Goal: Information Seeking & Learning: Learn about a topic

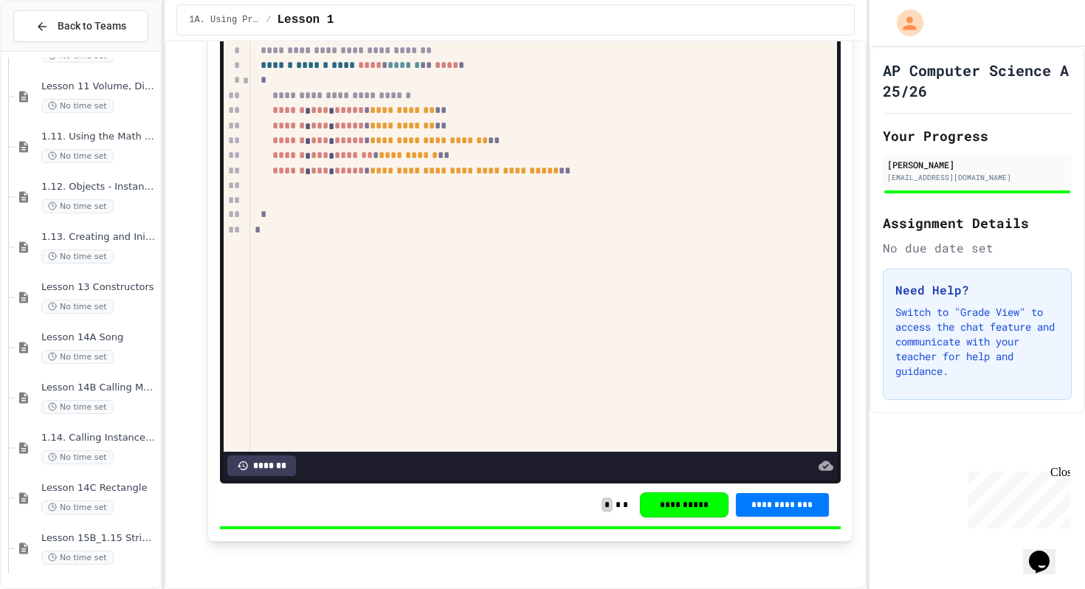
scroll to position [1351, 0]
click at [127, 533] on span "Lesson 15B_1.15 String Methods Demonstration" at bounding box center [99, 537] width 116 height 13
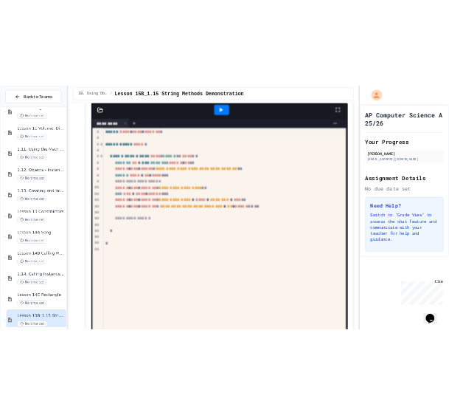
scroll to position [182, 0]
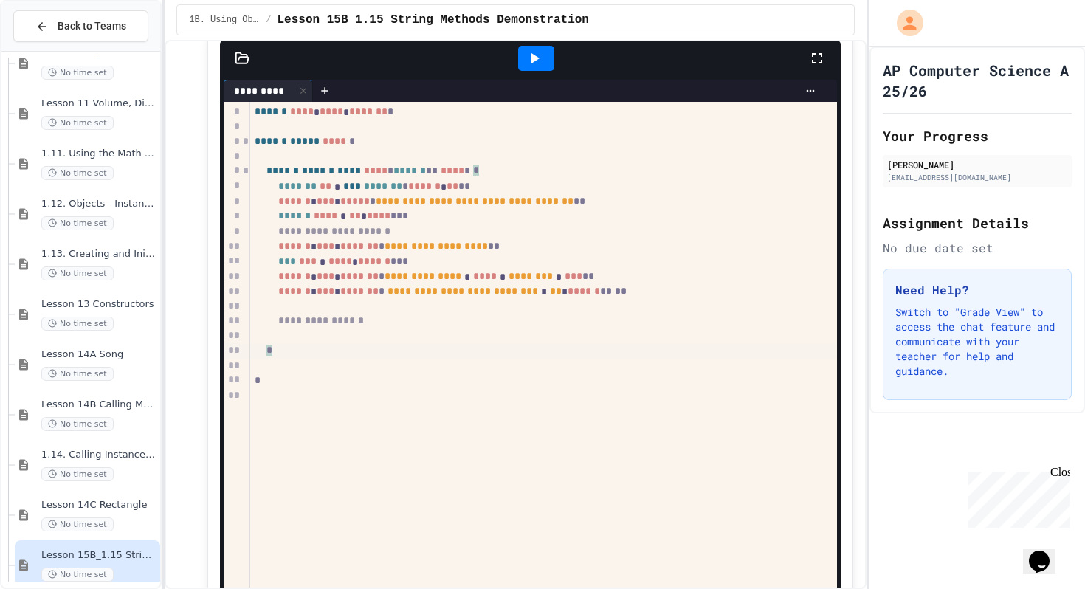
click at [545, 349] on div "*" at bounding box center [543, 350] width 586 height 15
click at [587, 262] on div "*** *** * **** * ****** * * *" at bounding box center [543, 261] width 586 height 15
click at [657, 254] on div "**********" at bounding box center [543, 246] width 586 height 15
click at [540, 41] on div at bounding box center [536, 58] width 51 height 40
click at [539, 51] on icon at bounding box center [535, 58] width 18 height 18
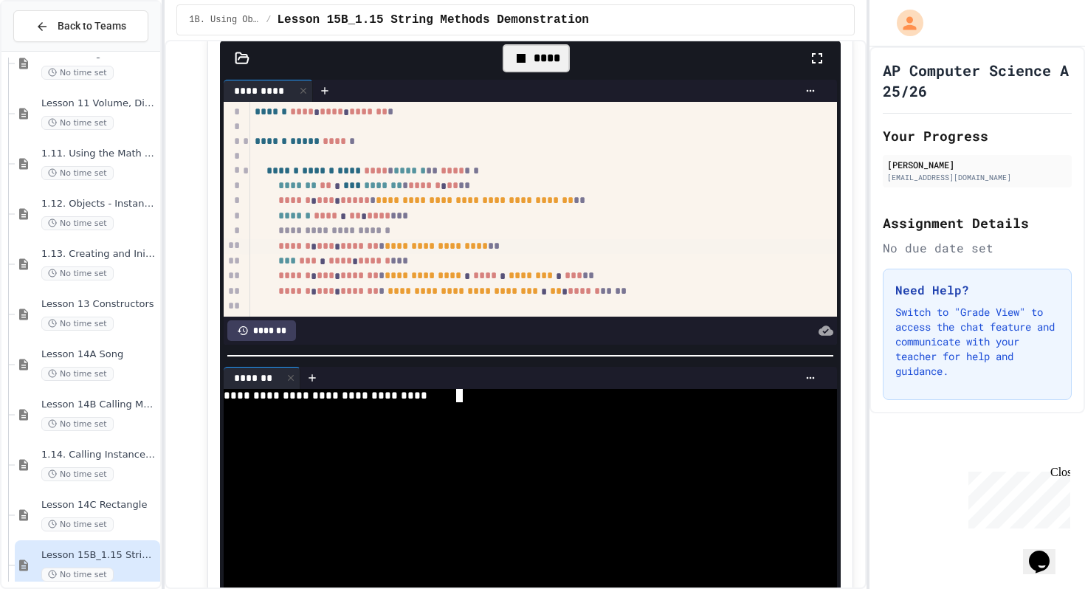
click at [534, 425] on div at bounding box center [523, 422] width 598 height 13
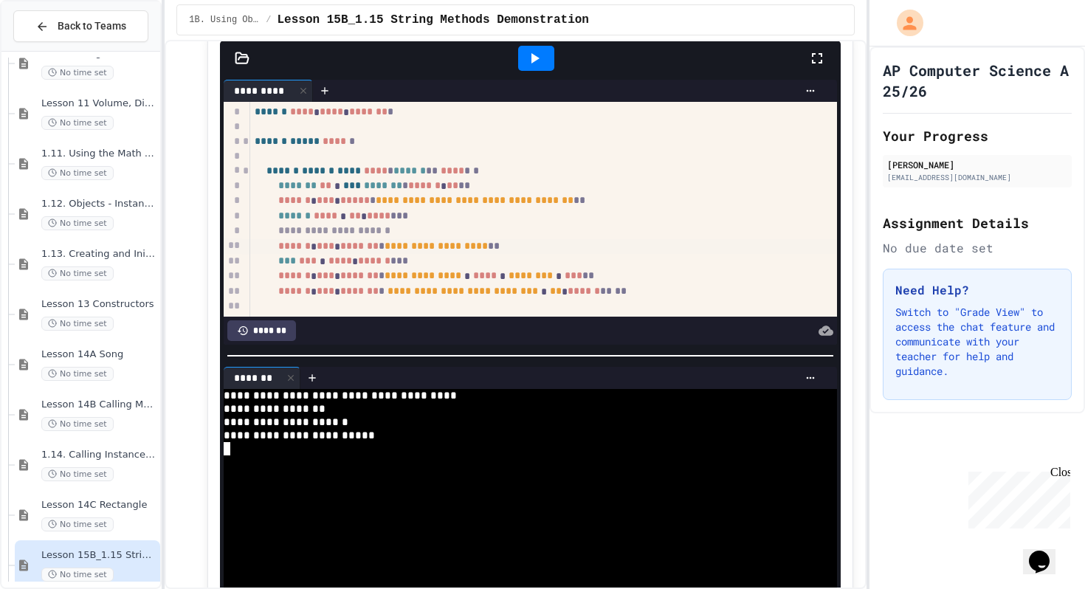
click at [390, 216] on span "****" at bounding box center [379, 215] width 24 height 10
click at [546, 63] on div at bounding box center [536, 58] width 36 height 25
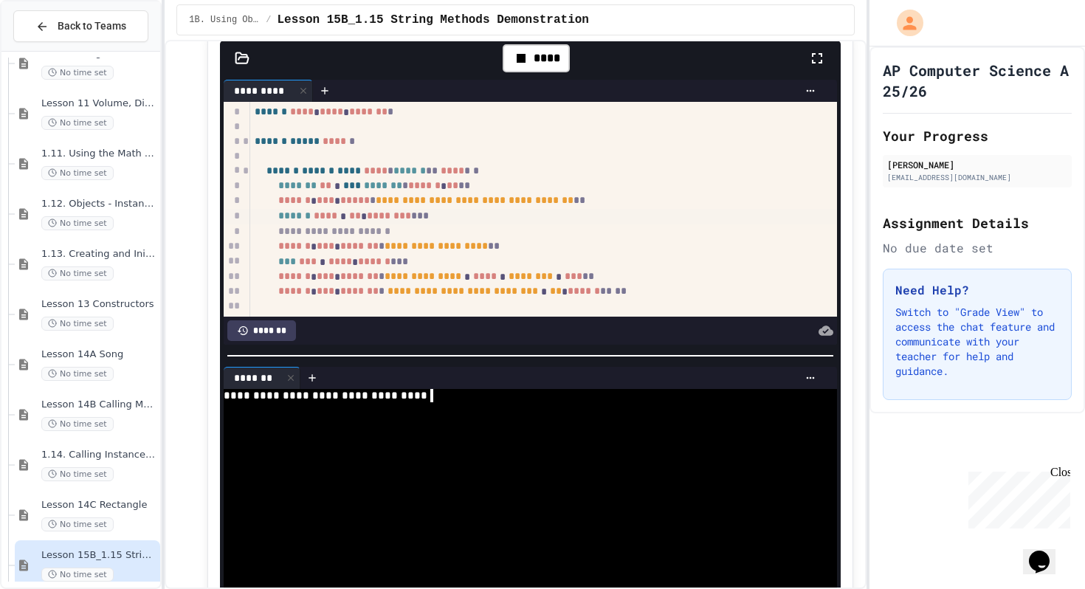
click at [468, 407] on div at bounding box center [523, 408] width 598 height 13
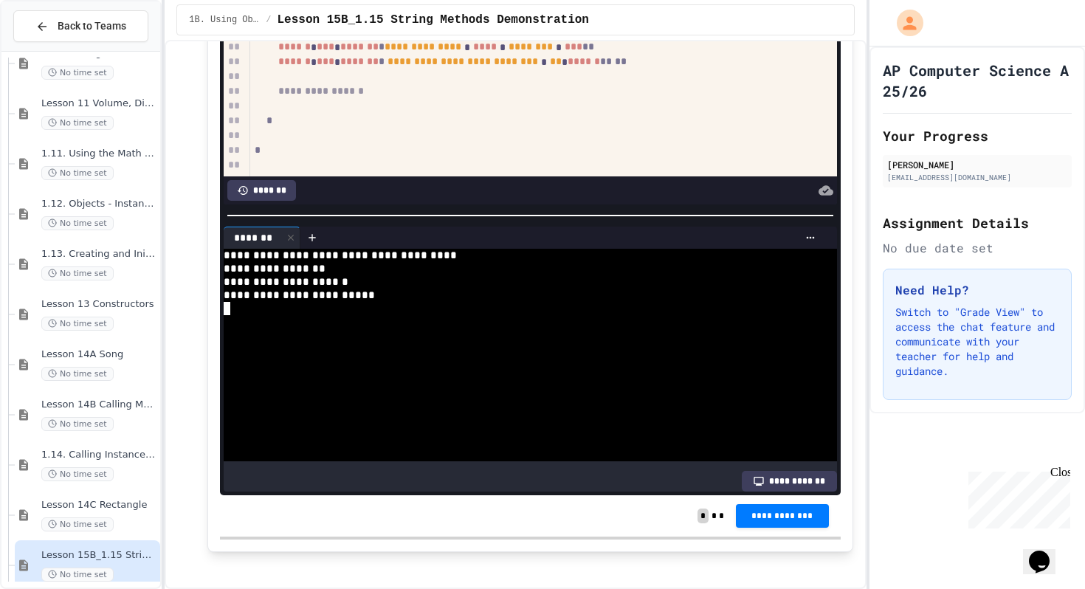
scroll to position [321, 0]
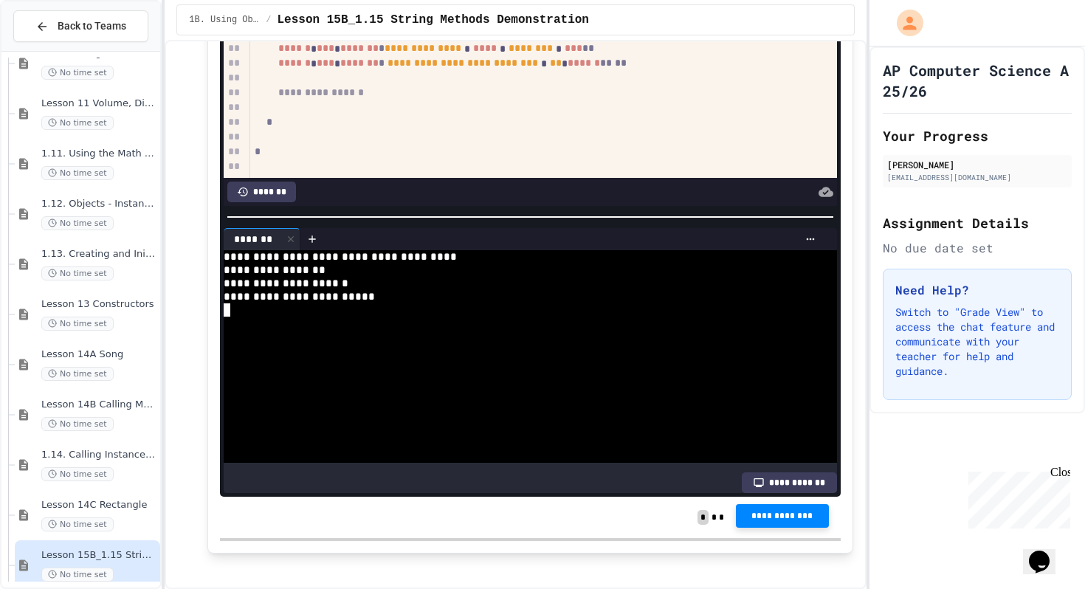
click at [777, 515] on span "**********" at bounding box center [782, 516] width 69 height 12
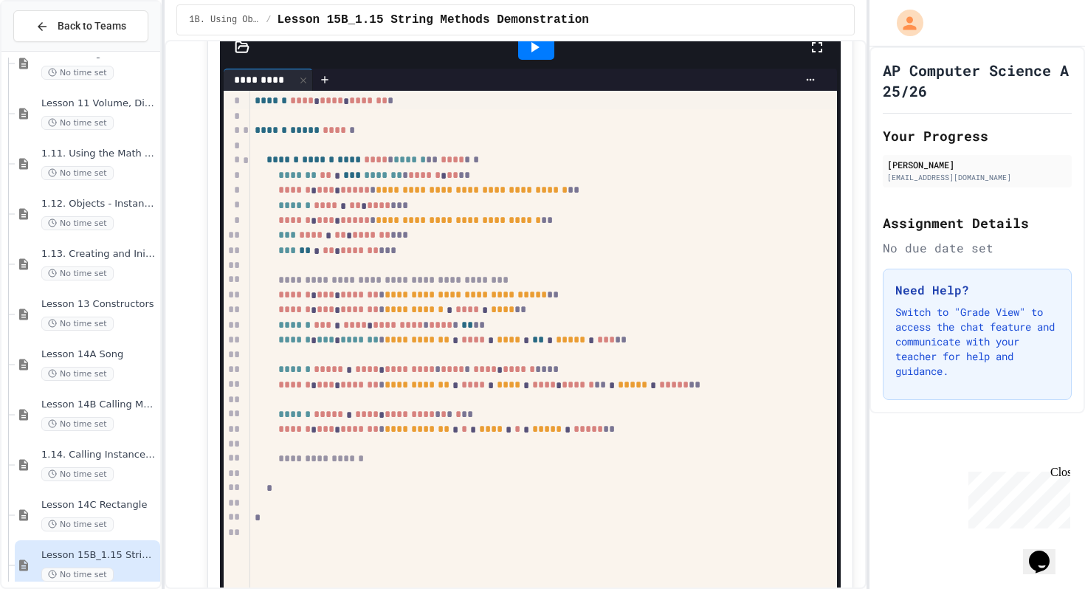
scroll to position [1032, 0]
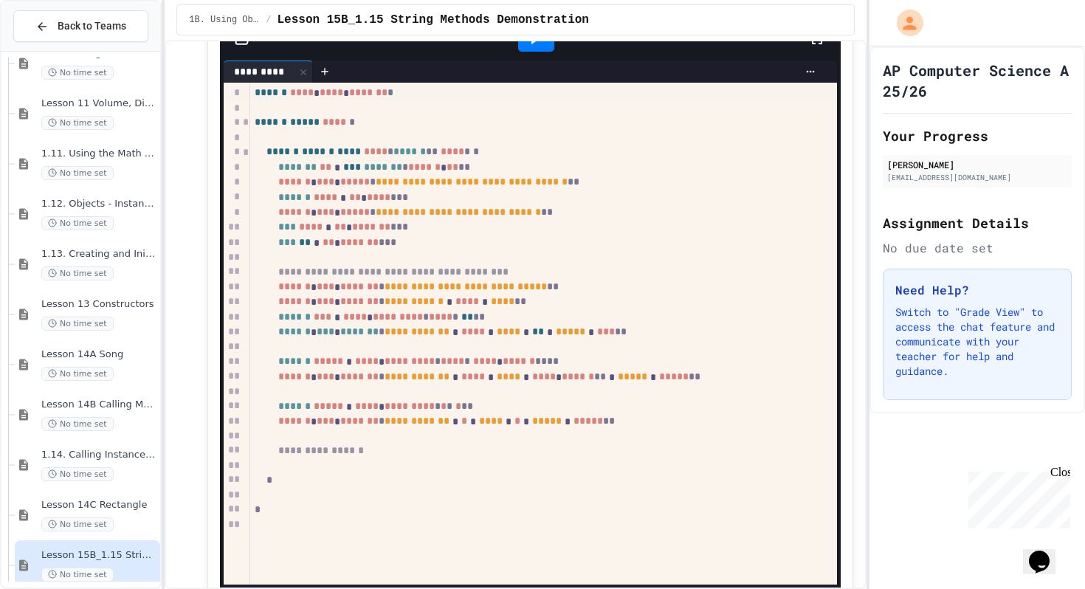
click at [534, 40] on div "**********" at bounding box center [515, 314] width 701 height 549
click at [534, 46] on icon at bounding box center [535, 39] width 18 height 18
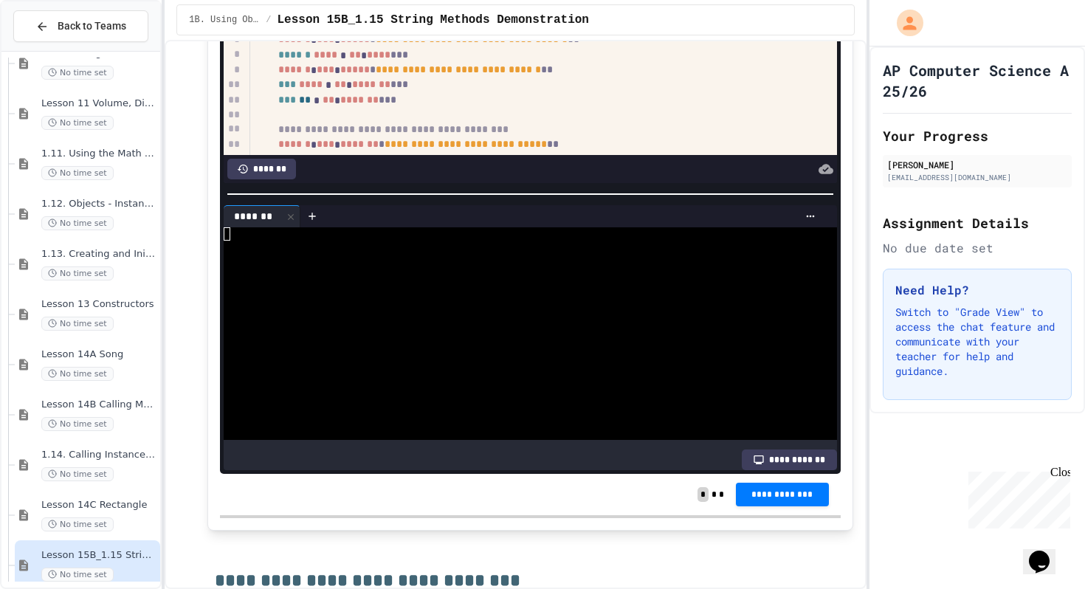
scroll to position [1174, 0]
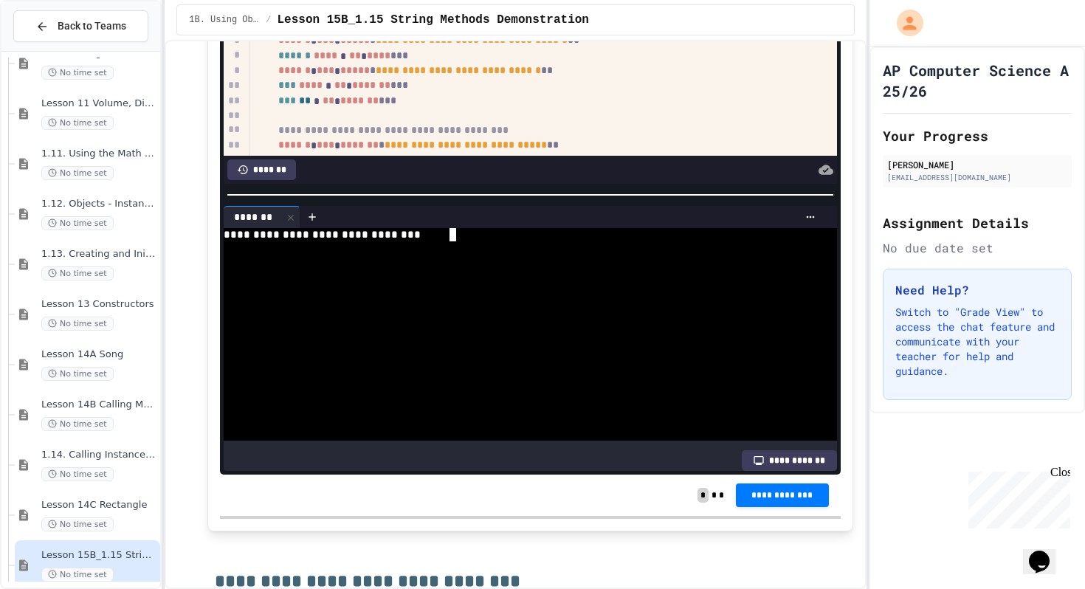
click at [538, 289] on div at bounding box center [523, 287] width 598 height 13
click at [529, 285] on div at bounding box center [523, 287] width 598 height 13
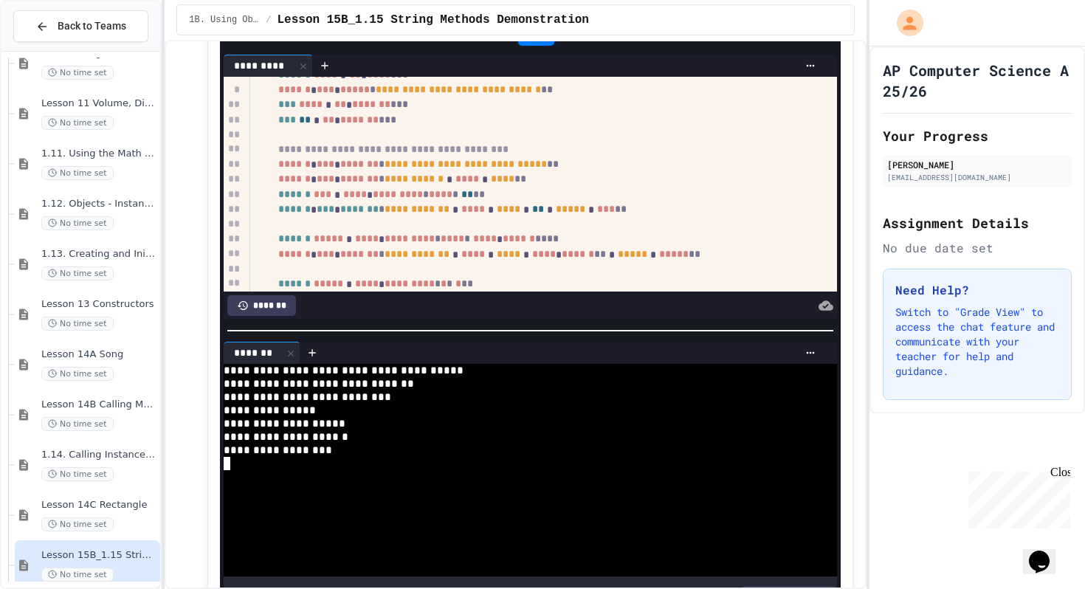
scroll to position [1036, 0]
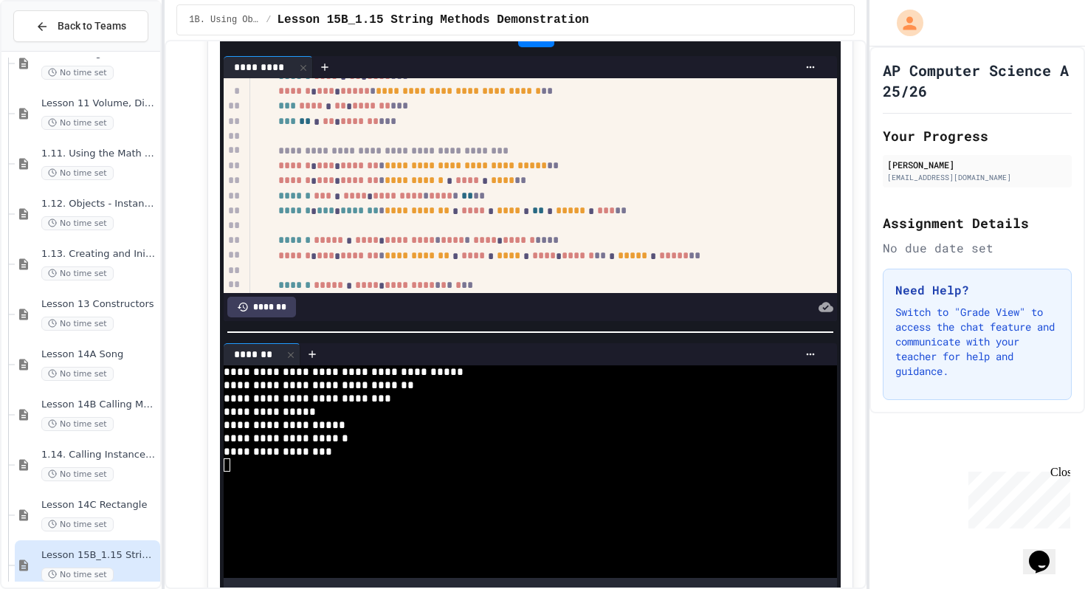
click at [537, 38] on div "1B. Using Objects and Methods / Lesson 15B_1.15 String Methods Demonstration" at bounding box center [515, 20] width 701 height 40
click at [535, 46] on div at bounding box center [536, 34] width 36 height 25
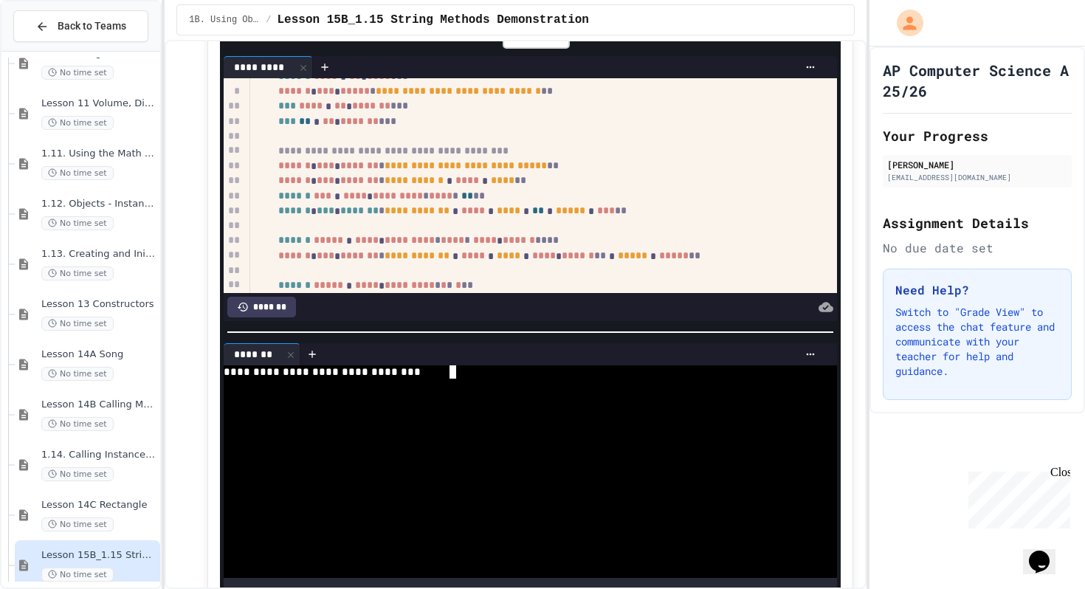
click at [509, 399] on div at bounding box center [523, 398] width 598 height 13
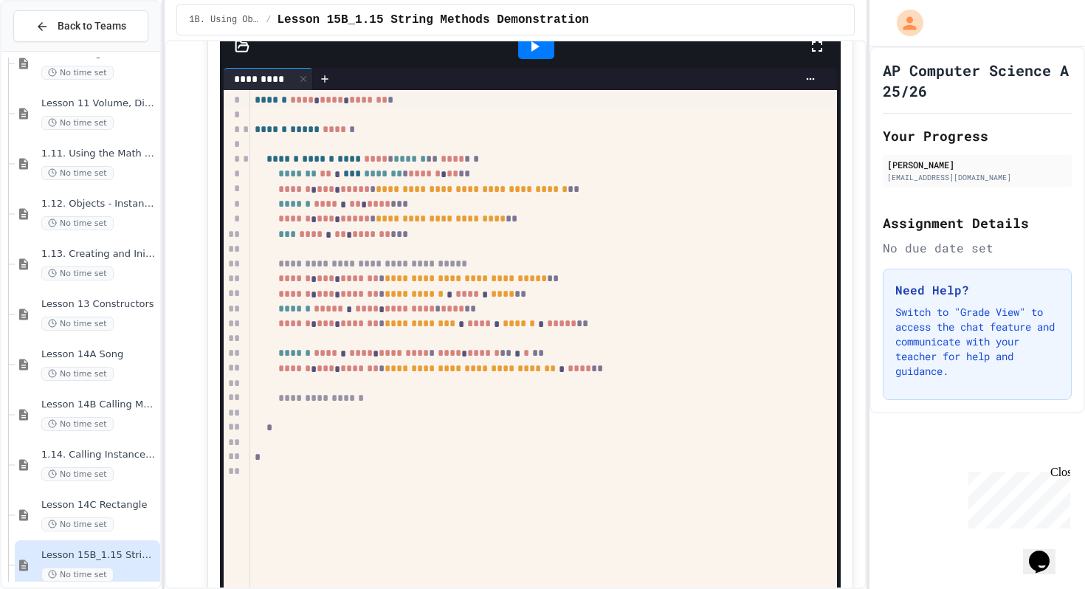
scroll to position [1808, 0]
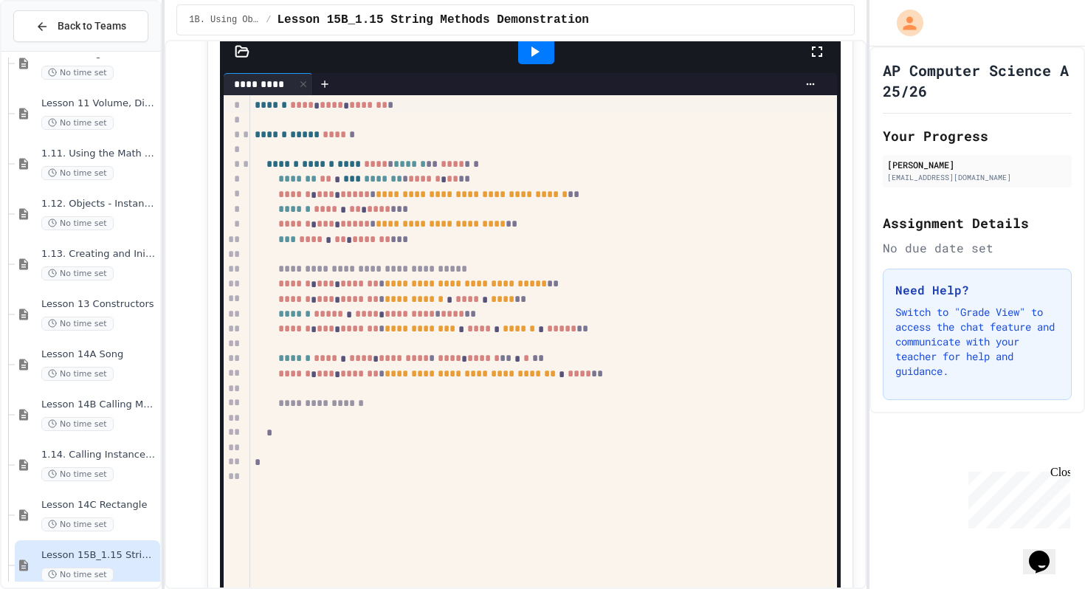
click at [532, 54] on icon at bounding box center [535, 51] width 8 height 10
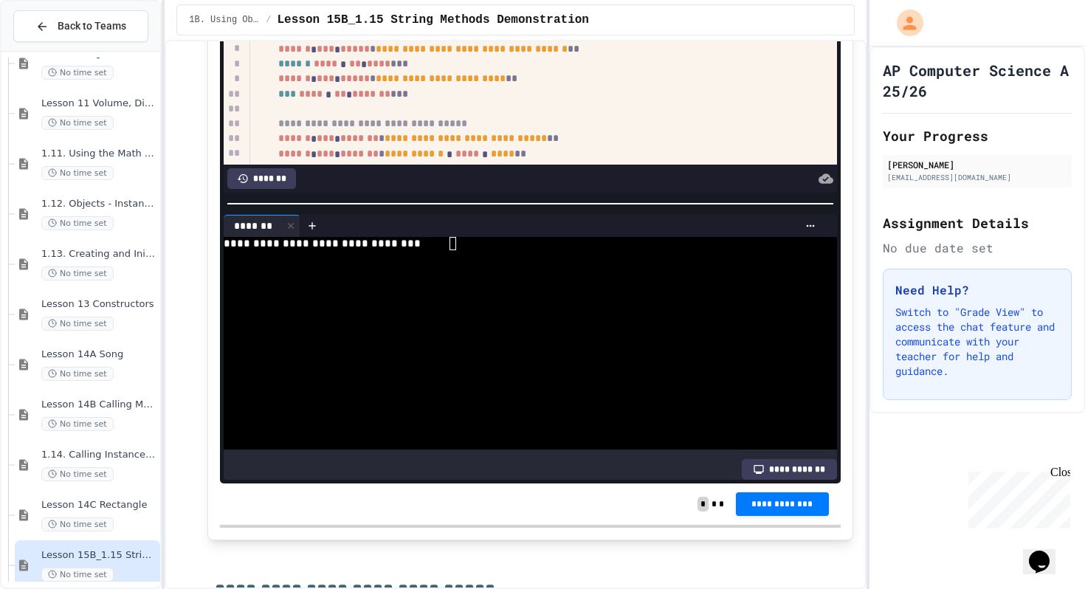
scroll to position [1951, 0]
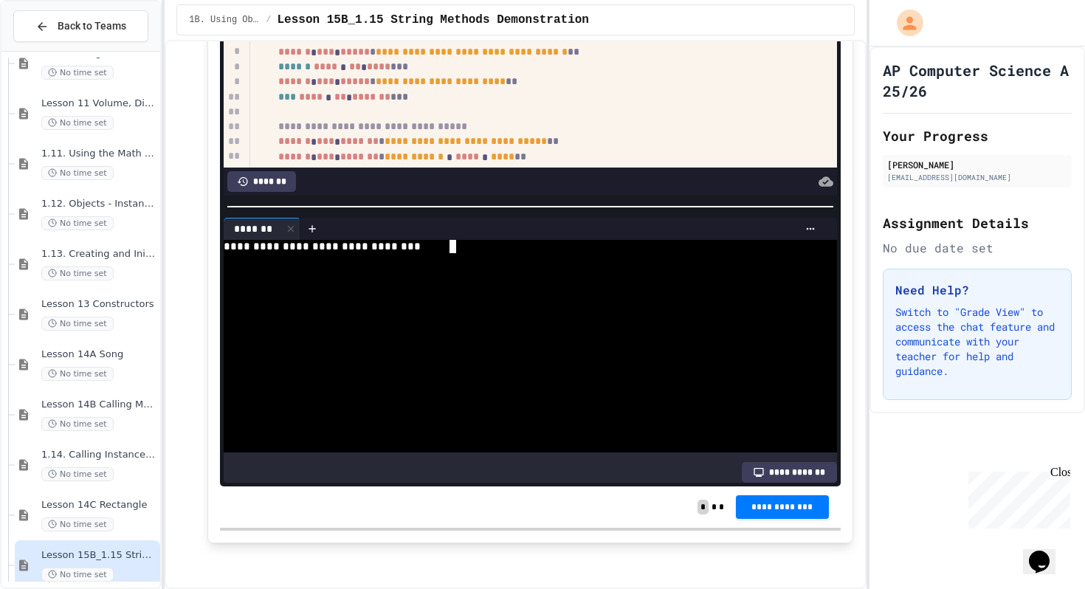
click at [468, 306] on div at bounding box center [523, 299] width 598 height 13
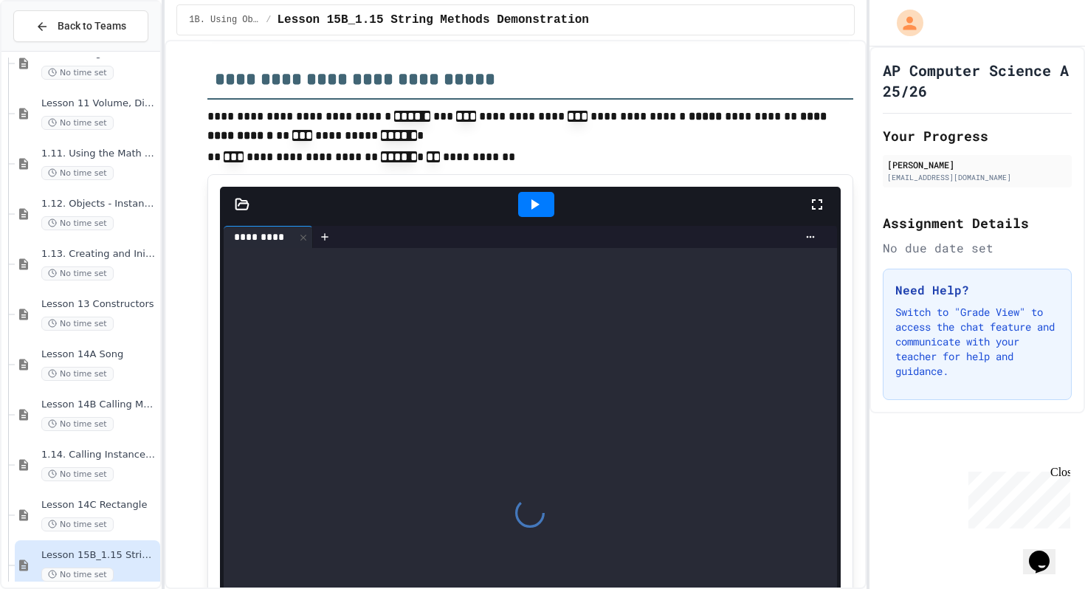
scroll to position [2487, 0]
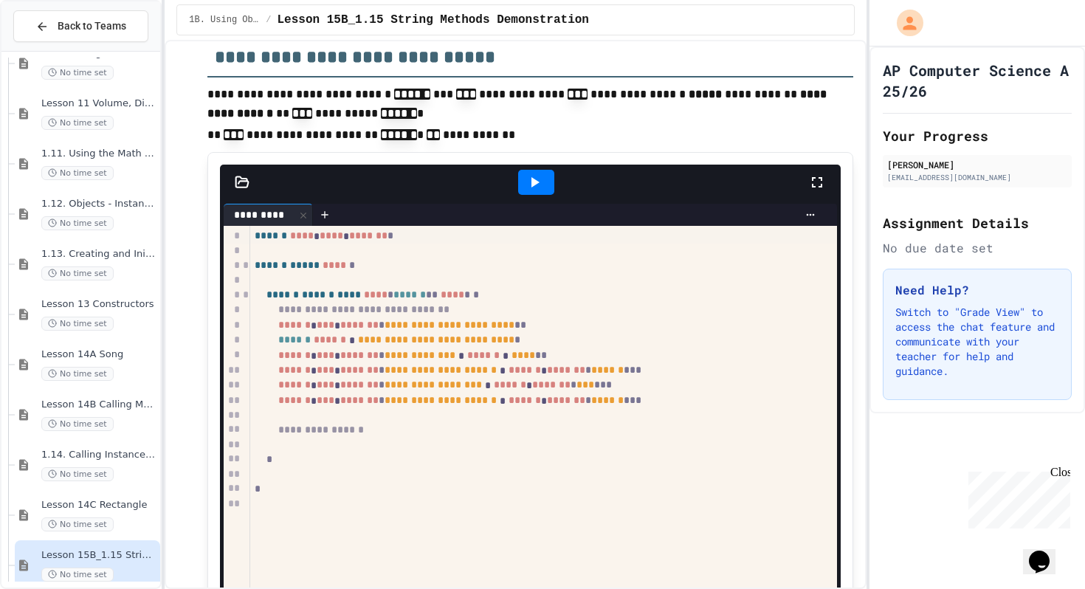
click at [526, 173] on div at bounding box center [536, 182] width 36 height 25
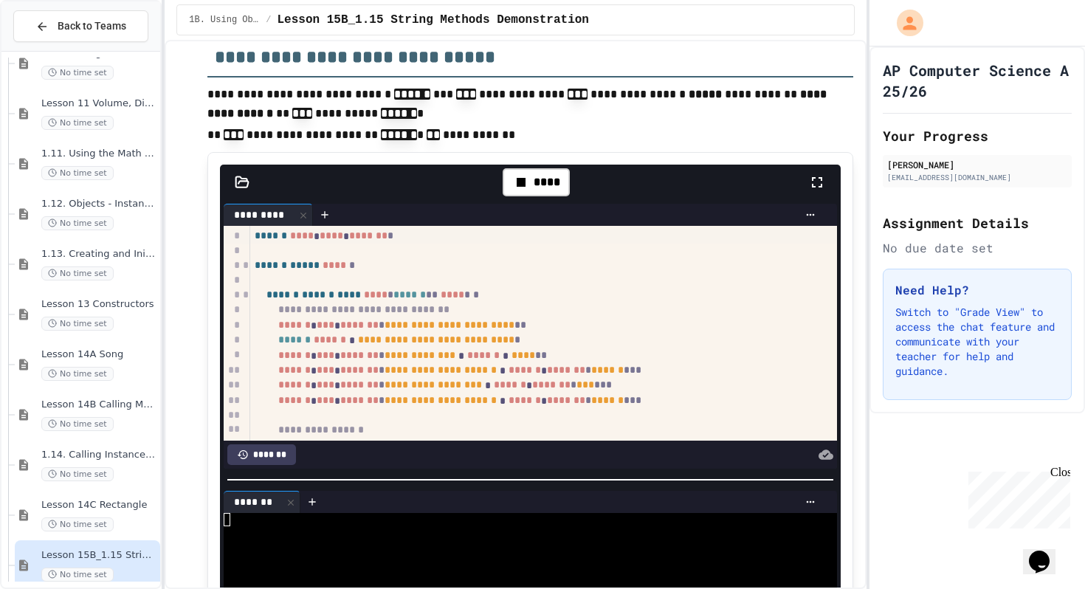
scroll to position [74, 0]
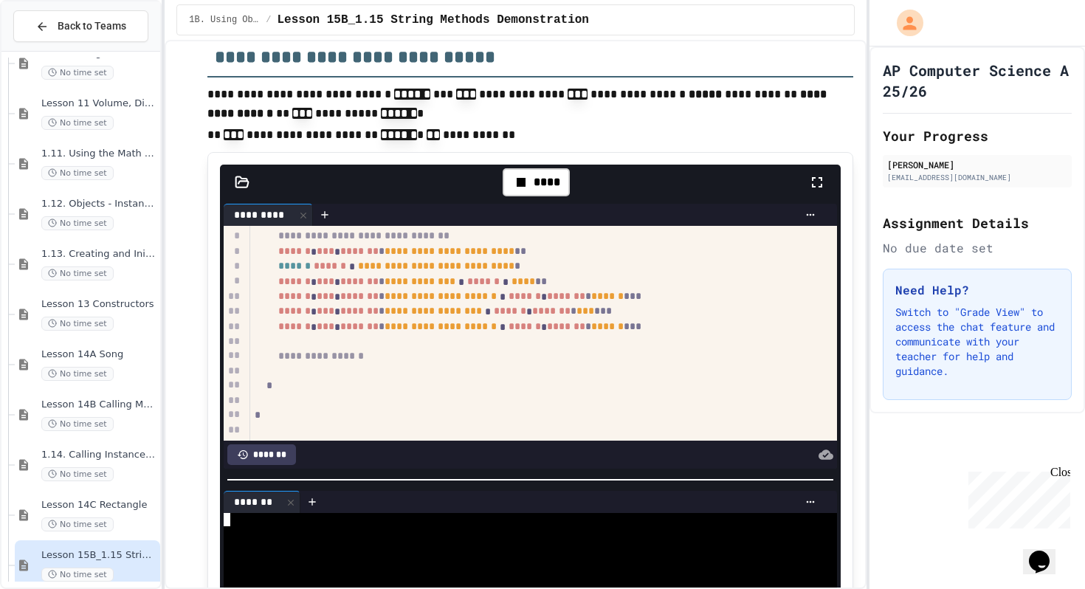
click at [493, 555] on div at bounding box center [523, 559] width 598 height 13
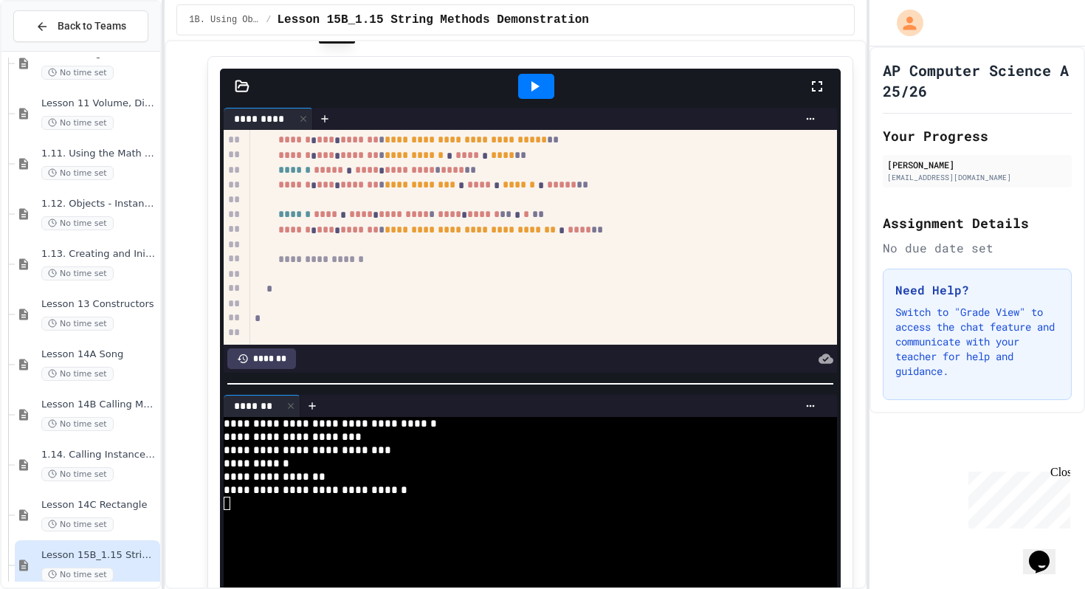
scroll to position [1673, 0]
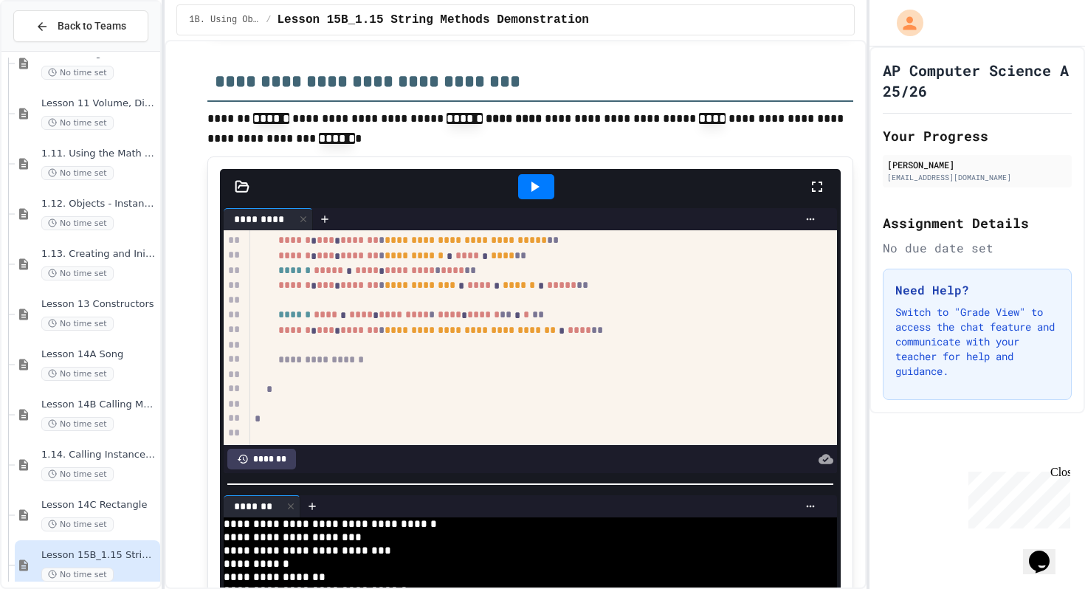
click at [534, 200] on div at bounding box center [536, 187] width 51 height 40
click at [534, 181] on icon at bounding box center [535, 187] width 18 height 18
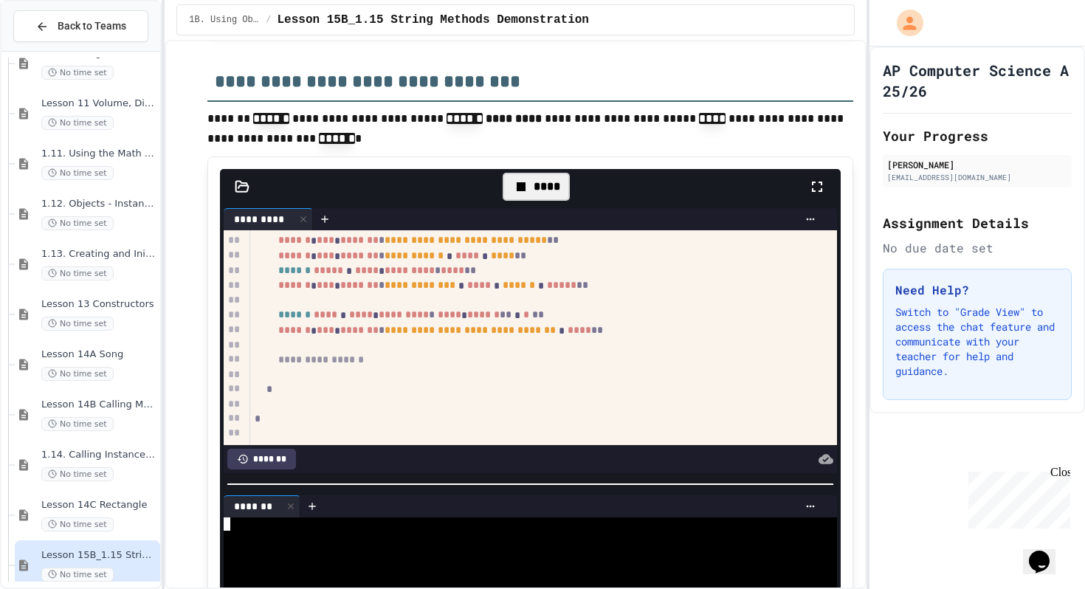
click at [511, 523] on div at bounding box center [523, 523] width 598 height 13
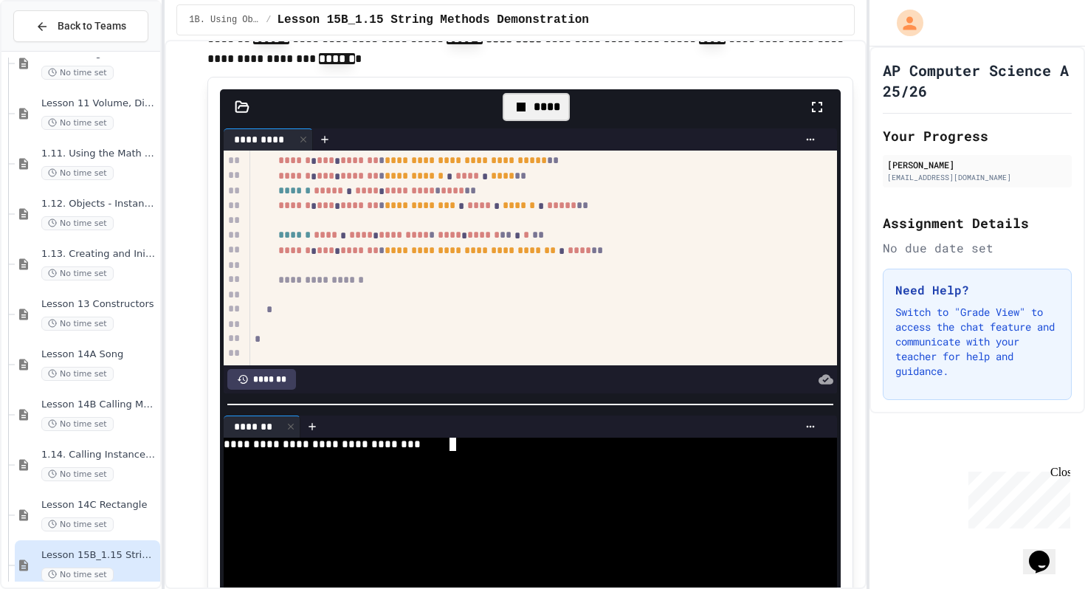
click at [521, 493] on div at bounding box center [523, 497] width 598 height 13
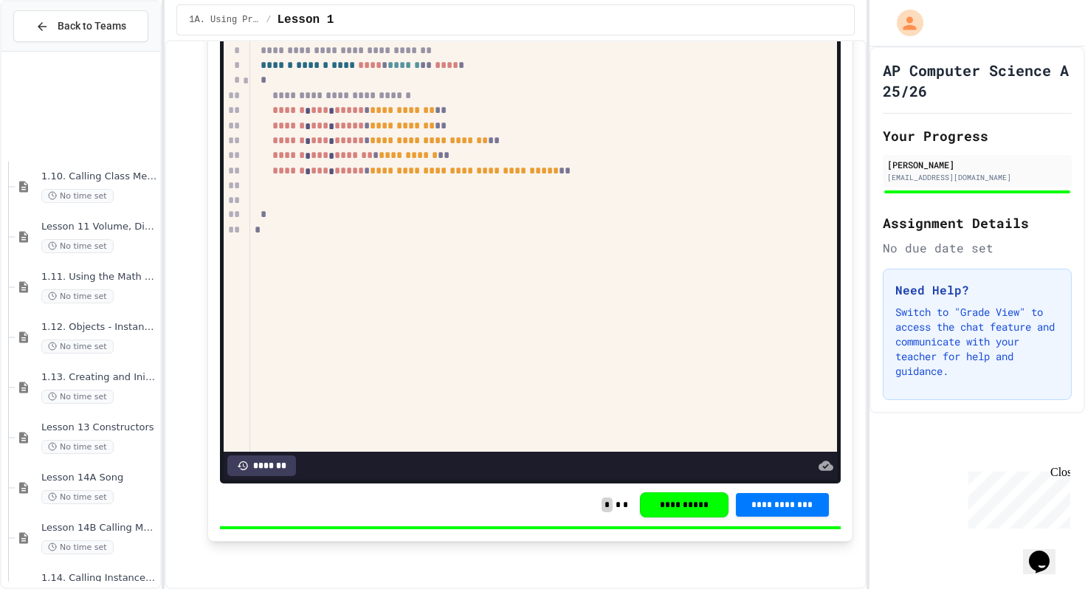
scroll to position [1401, 0]
